Goal: Information Seeking & Learning: Learn about a topic

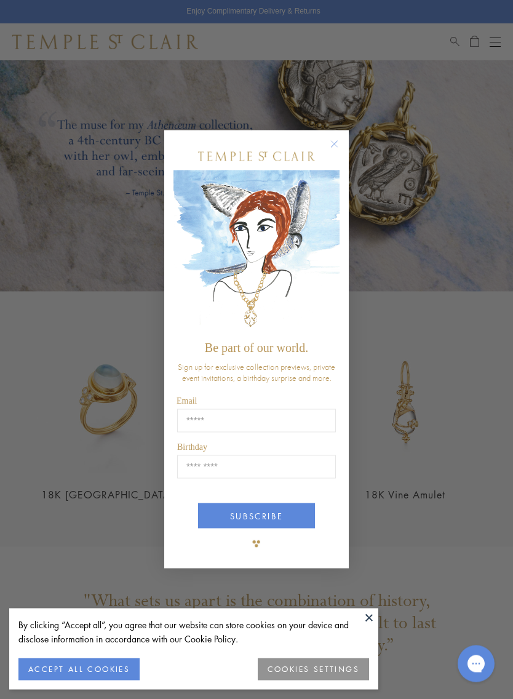
scroll to position [1571, 0]
click at [327, 152] on circle "Close dialog" at bounding box center [334, 144] width 15 height 15
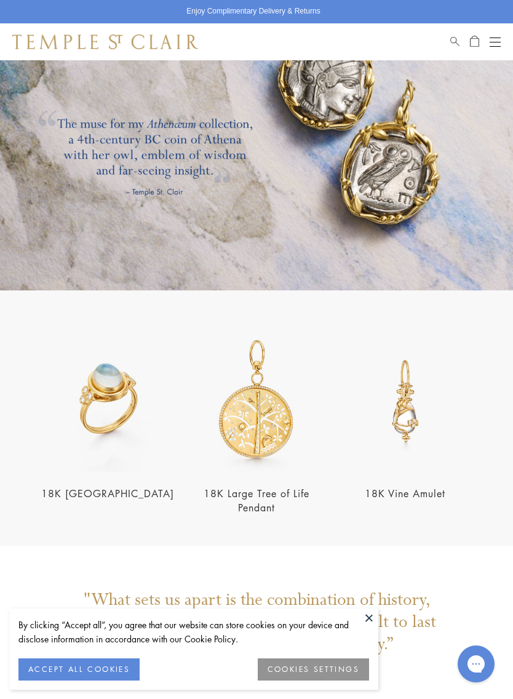
click at [372, 627] on button at bounding box center [369, 618] width 18 height 18
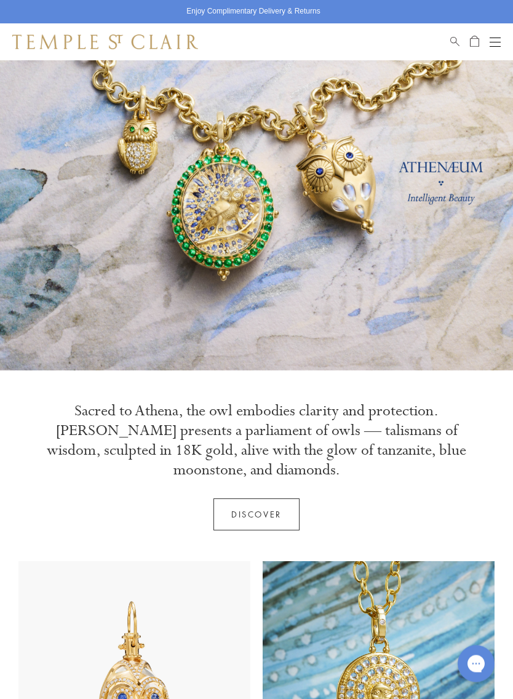
scroll to position [0, 0]
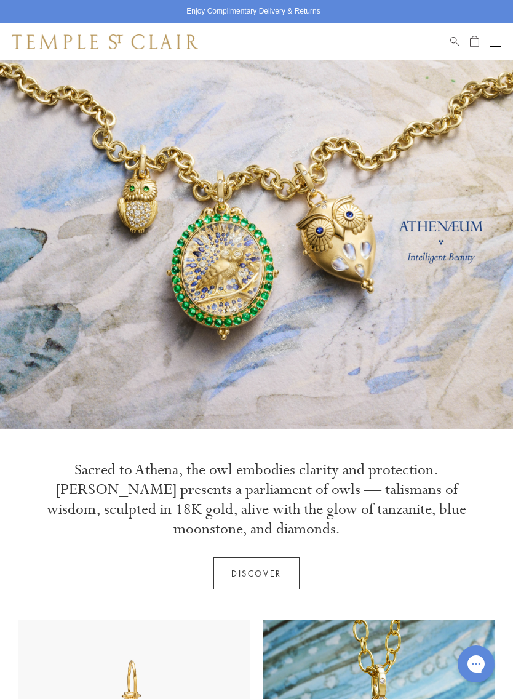
click at [500, 42] on button "Open navigation" at bounding box center [495, 41] width 11 height 15
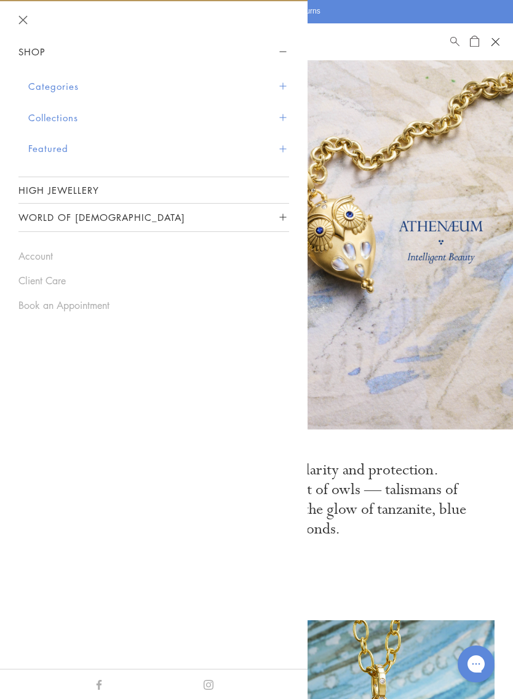
click at [75, 124] on button "Collections" at bounding box center [158, 117] width 261 height 31
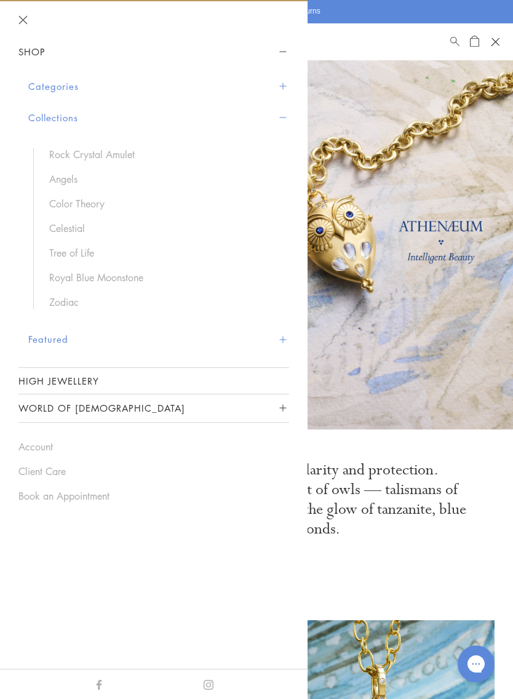
click at [126, 155] on link "Rock Crystal Amulet" at bounding box center [163, 155] width 228 height 14
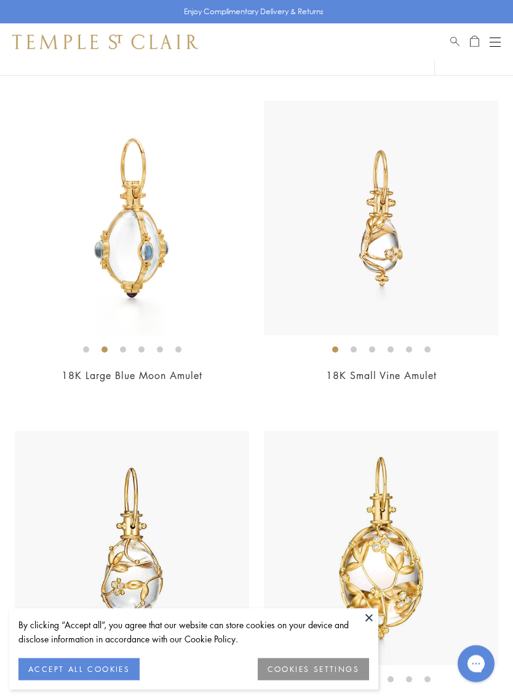
scroll to position [442, 0]
click at [158, 251] on img at bounding box center [132, 219] width 234 height 234
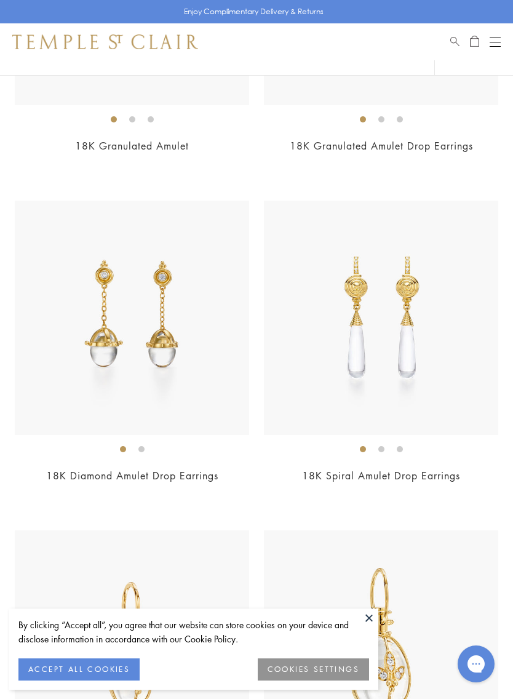
scroll to position [10565, 0]
click at [108, 331] on img at bounding box center [132, 318] width 234 height 234
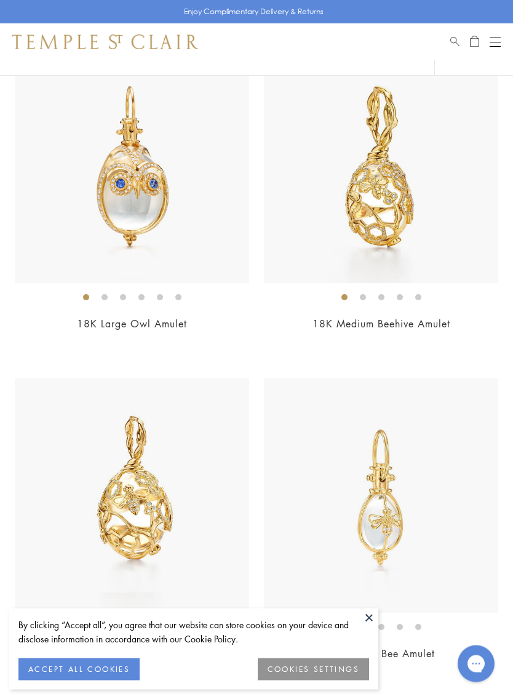
scroll to position [7749, 0]
click at [498, 42] on div "Open navigation" at bounding box center [495, 42] width 11 height 1
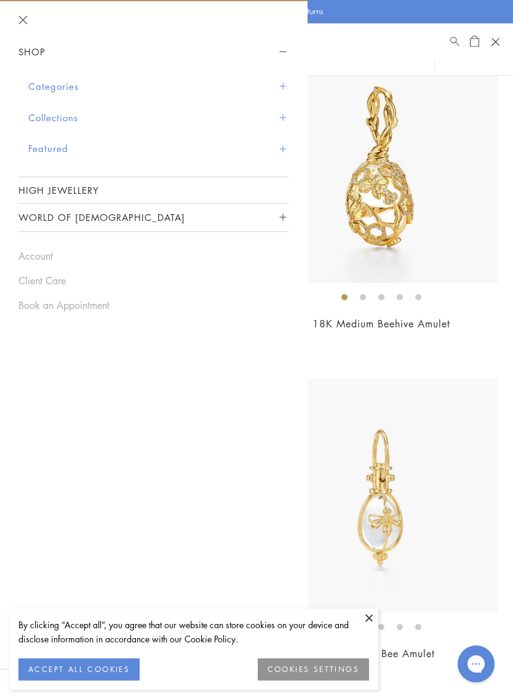
click at [70, 115] on button "Collections" at bounding box center [158, 117] width 261 height 31
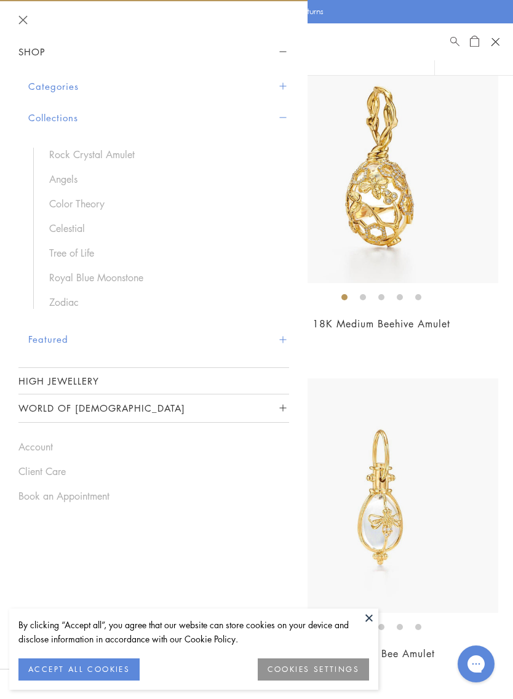
click at [65, 181] on link "Angels" at bounding box center [163, 179] width 228 height 14
click at [79, 207] on link "Color Theory" at bounding box center [163, 204] width 228 height 14
click at [76, 222] on link "Celestial" at bounding box center [163, 229] width 228 height 14
click at [76, 278] on link "Royal Blue Moonstone" at bounding box center [163, 278] width 228 height 14
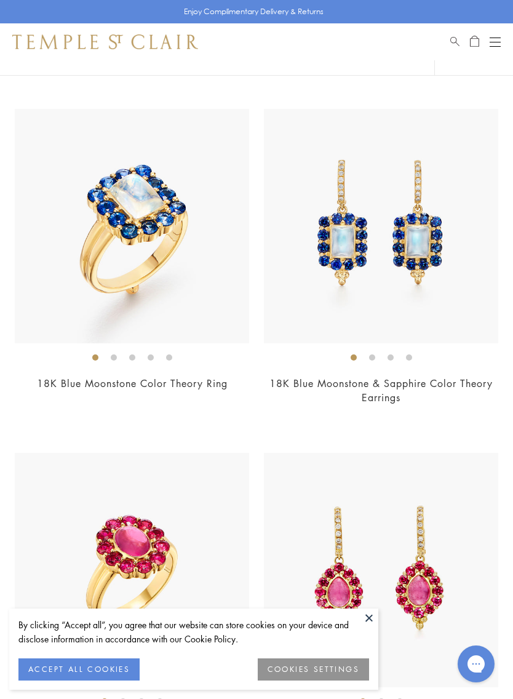
scroll to position [1224, 0]
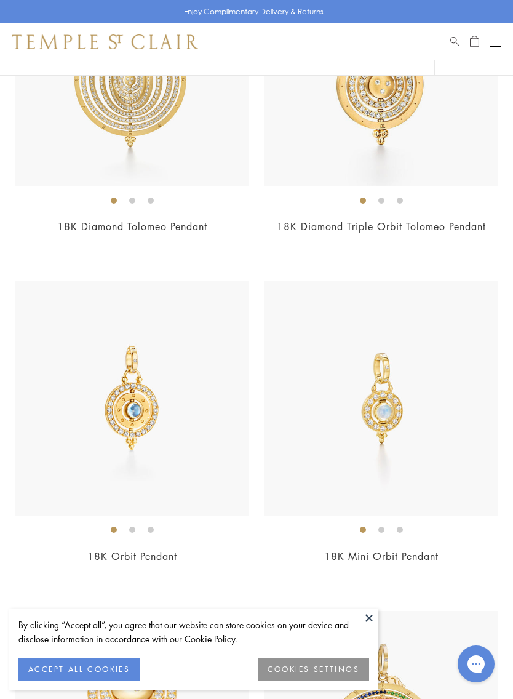
scroll to position [1714, 0]
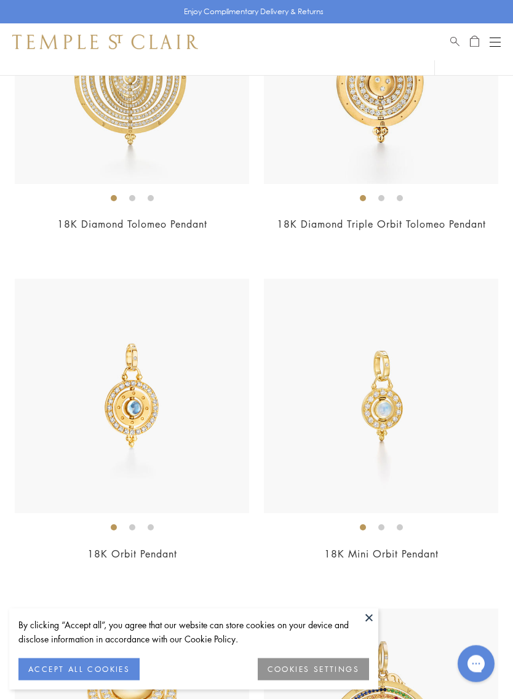
click at [110, 409] on img at bounding box center [132, 396] width 234 height 234
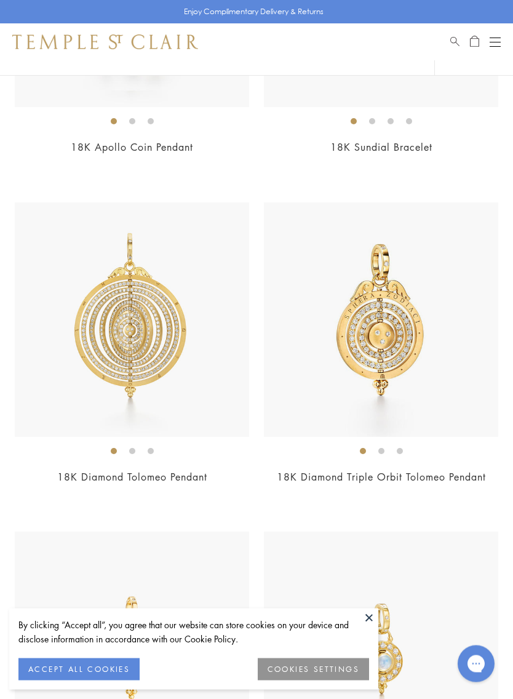
scroll to position [1438, 0]
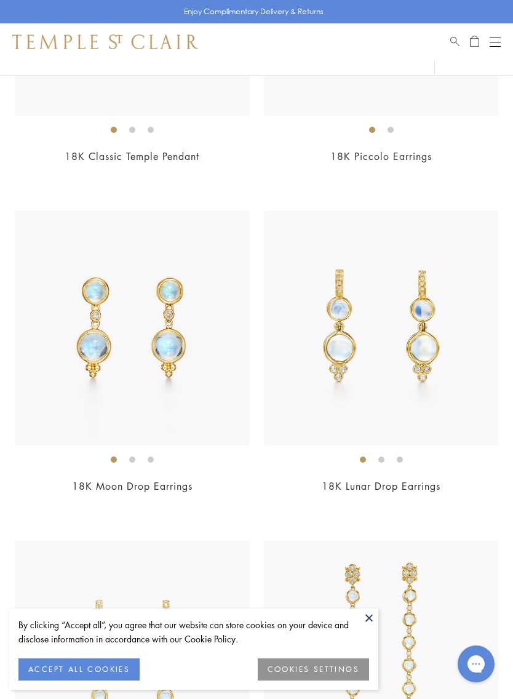
scroll to position [4105, 0]
click at [119, 340] on img at bounding box center [132, 328] width 234 height 234
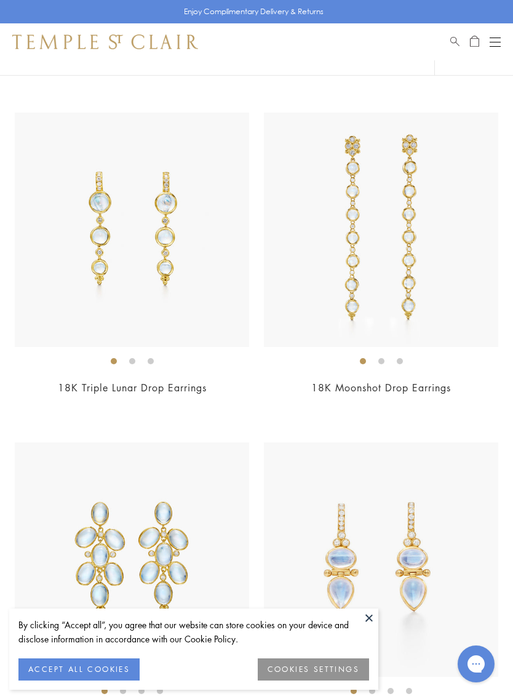
scroll to position [4521, 0]
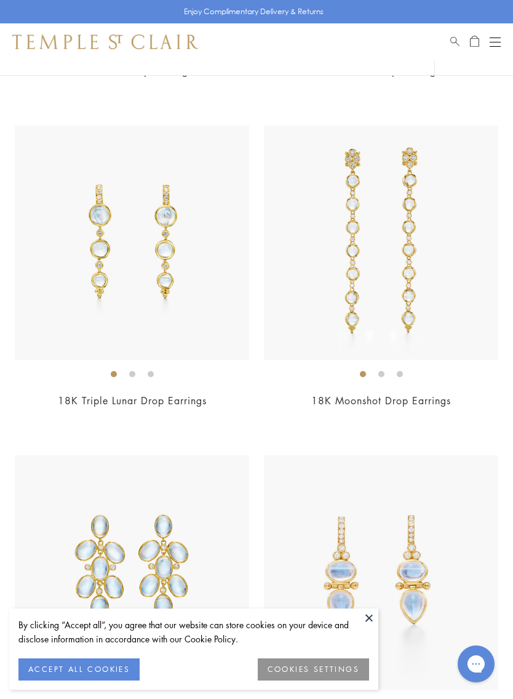
click at [497, 44] on button "Open navigation" at bounding box center [495, 41] width 11 height 15
